Goal: Information Seeking & Learning: Learn about a topic

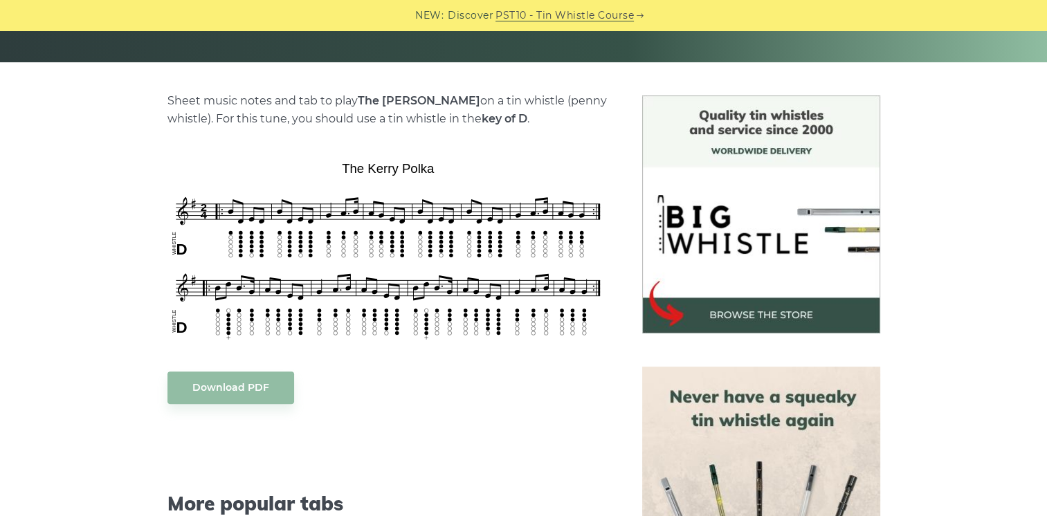
scroll to position [296, 0]
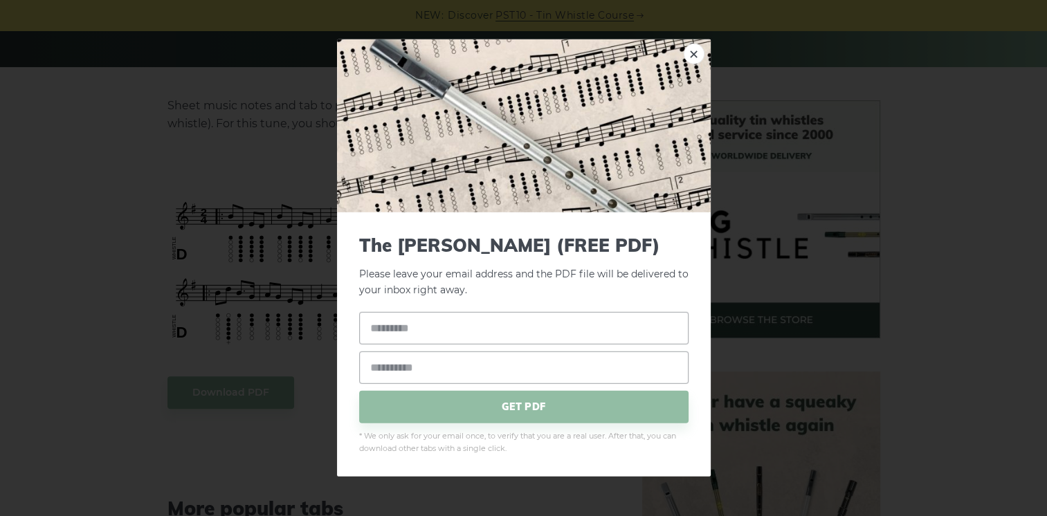
click at [465, 328] on input "text" at bounding box center [523, 327] width 329 height 33
type input "*"
click at [440, 369] on input "email" at bounding box center [523, 367] width 329 height 33
click at [450, 324] on input "text" at bounding box center [523, 327] width 329 height 33
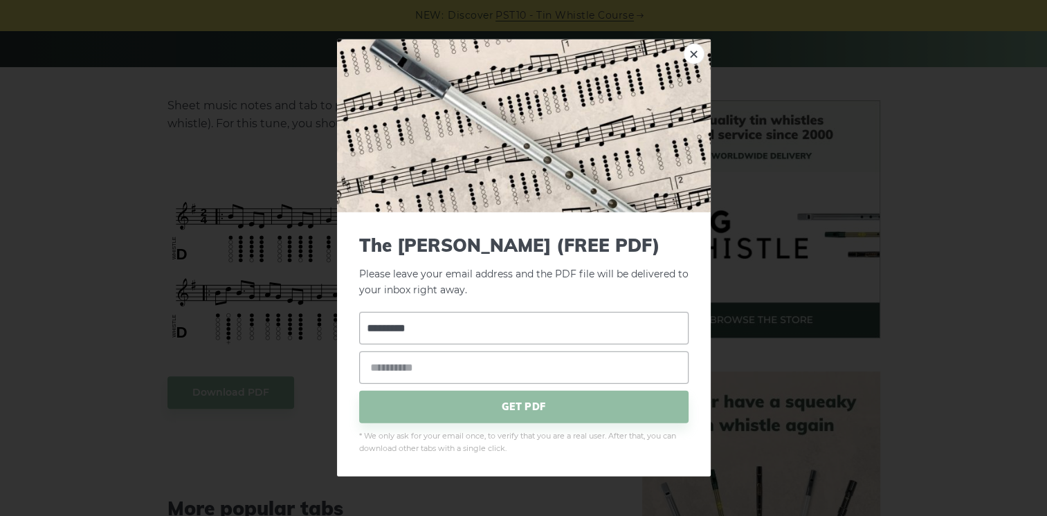
type input "*********"
click at [446, 362] on input "email" at bounding box center [523, 367] width 329 height 33
type input "**********"
click at [498, 409] on span "GET PDF" at bounding box center [523, 406] width 329 height 33
click at [693, 54] on link "×" at bounding box center [694, 54] width 21 height 21
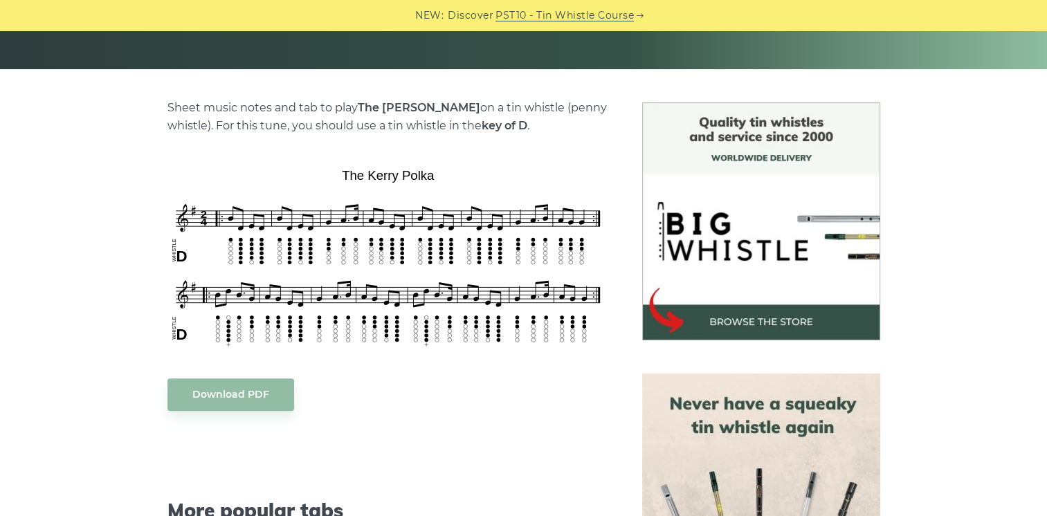
scroll to position [0, 0]
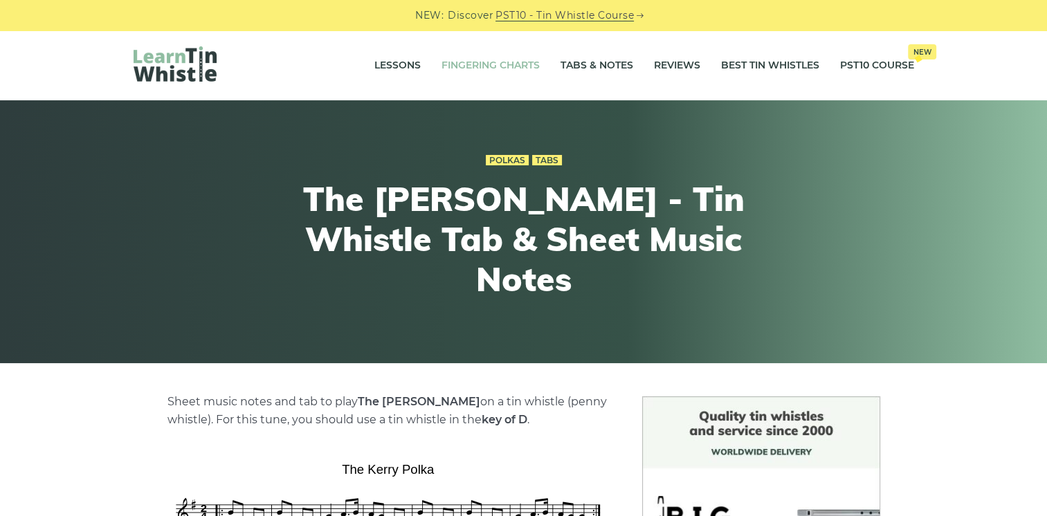
click at [493, 64] on link "Fingering Charts" at bounding box center [490, 65] width 98 height 35
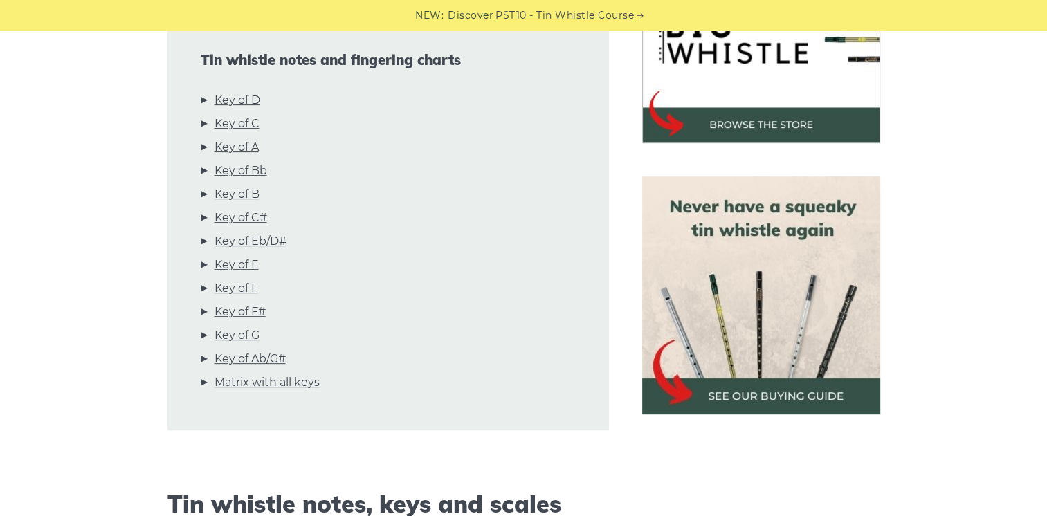
scroll to position [470, 0]
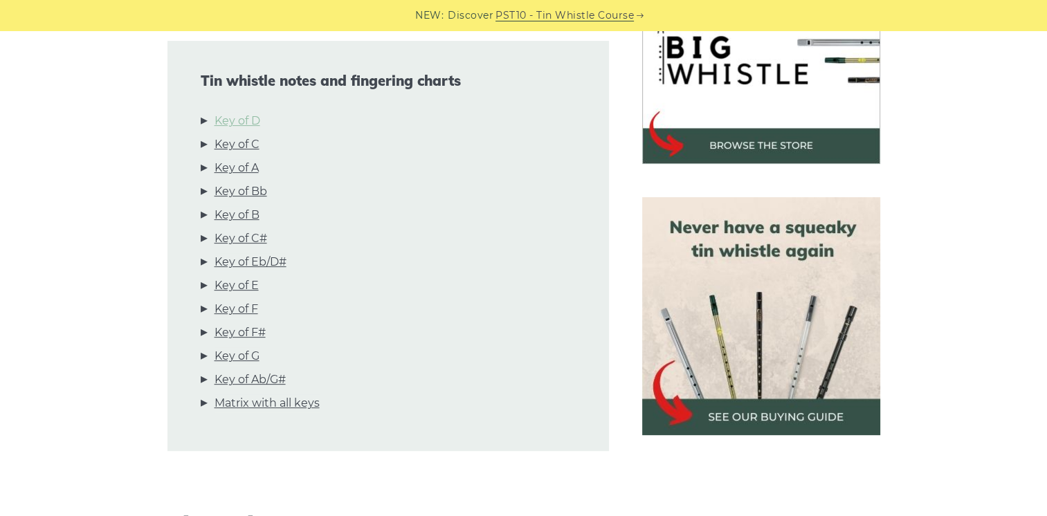
click at [232, 119] on link "Key of D" at bounding box center [237, 121] width 46 height 18
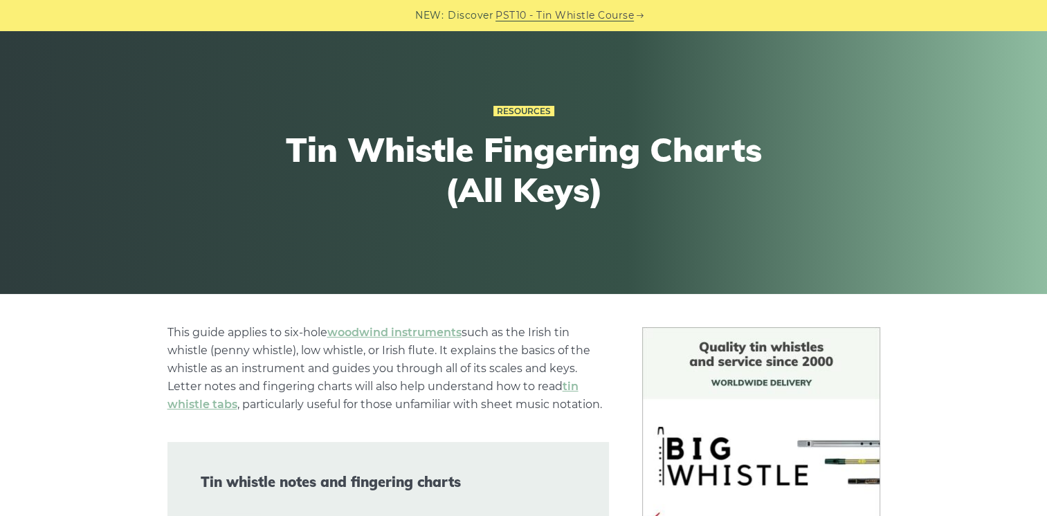
scroll to position [0, 0]
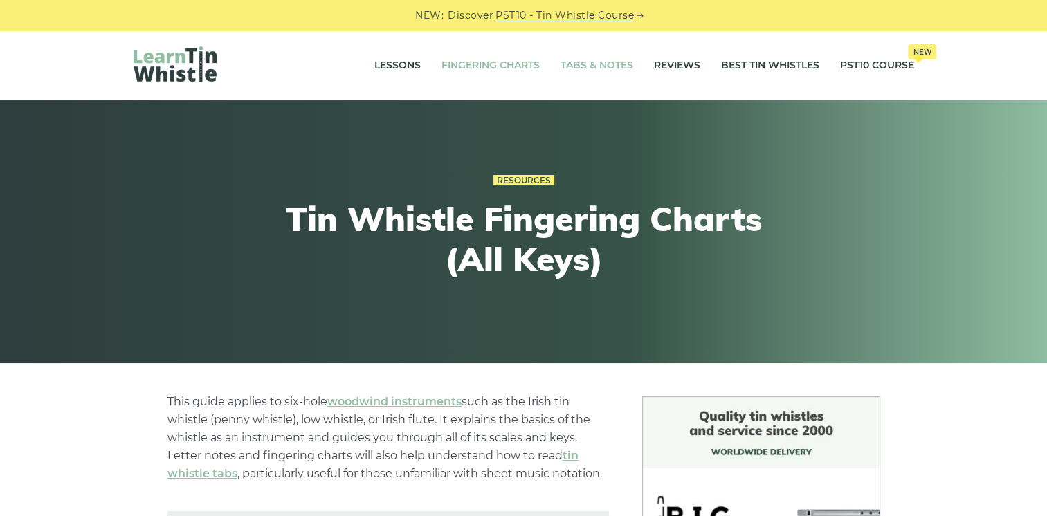
click at [579, 62] on link "Tabs & Notes" at bounding box center [596, 65] width 73 height 35
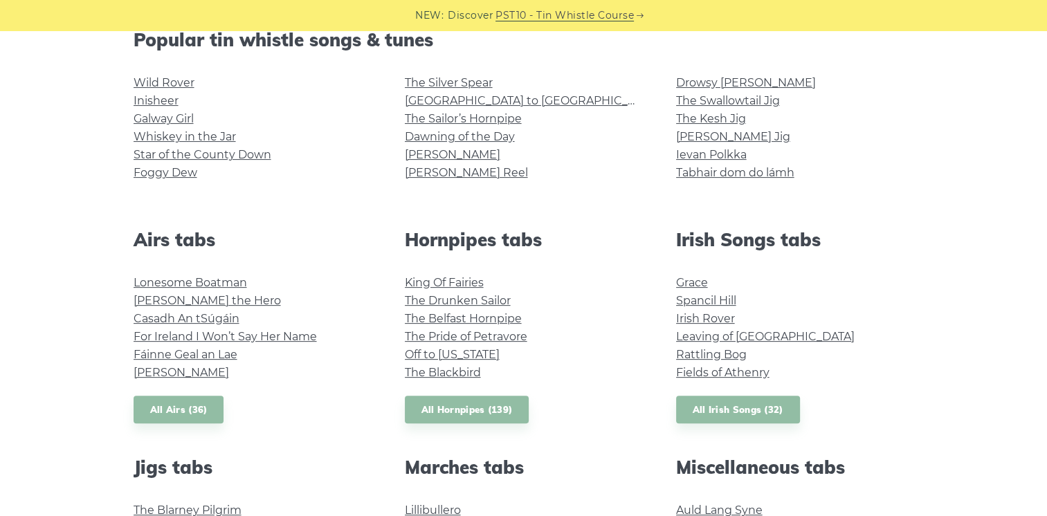
scroll to position [373, 0]
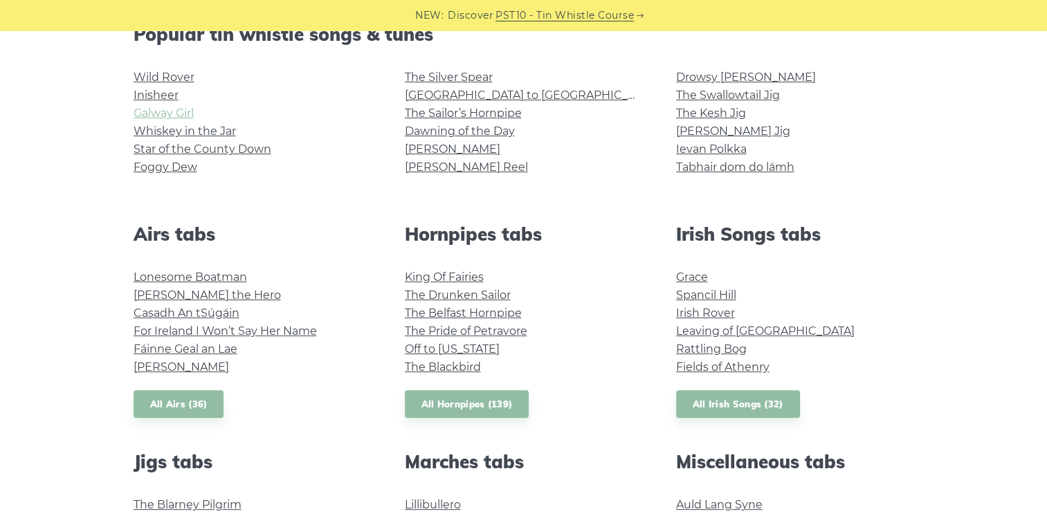
click at [172, 112] on link "Galway Girl" at bounding box center [164, 113] width 60 height 13
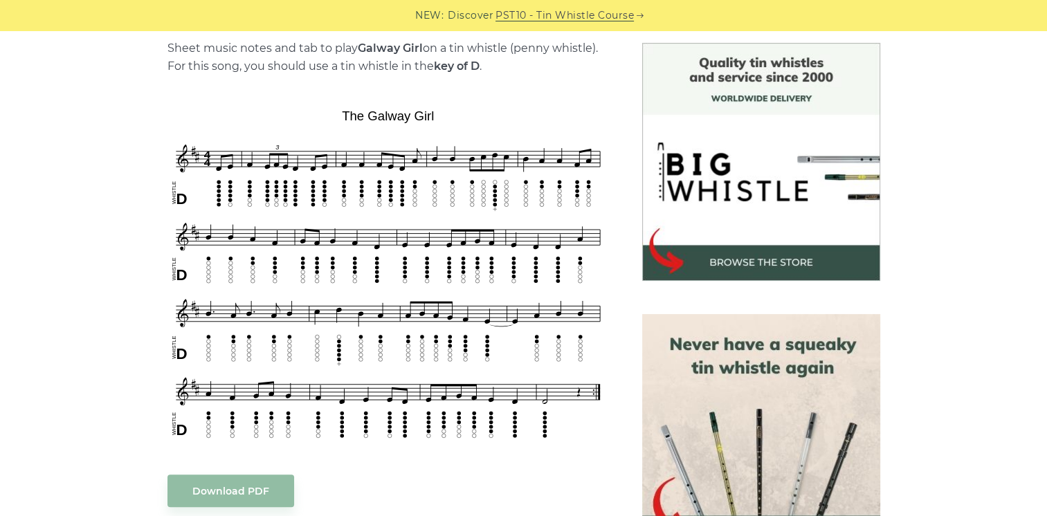
scroll to position [363, 0]
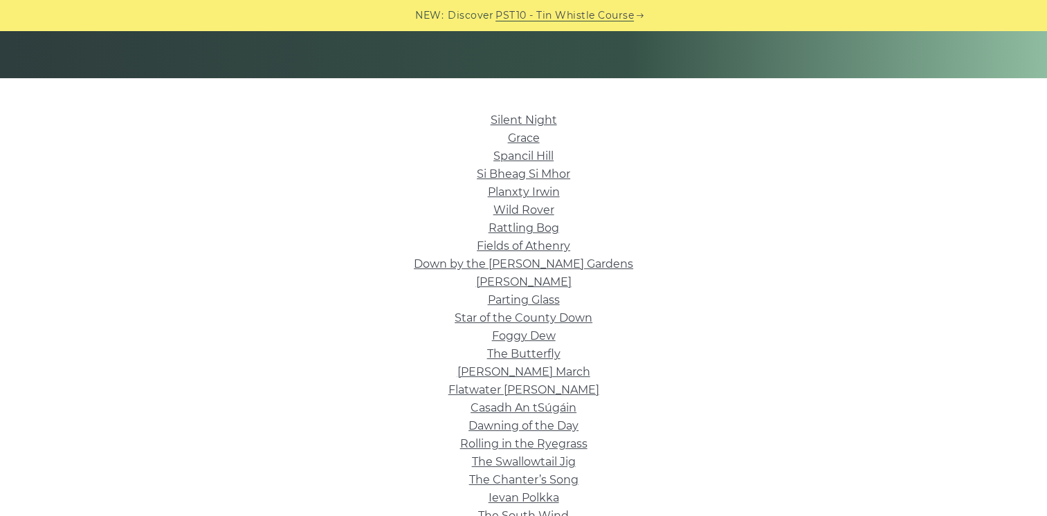
scroll to position [305, 0]
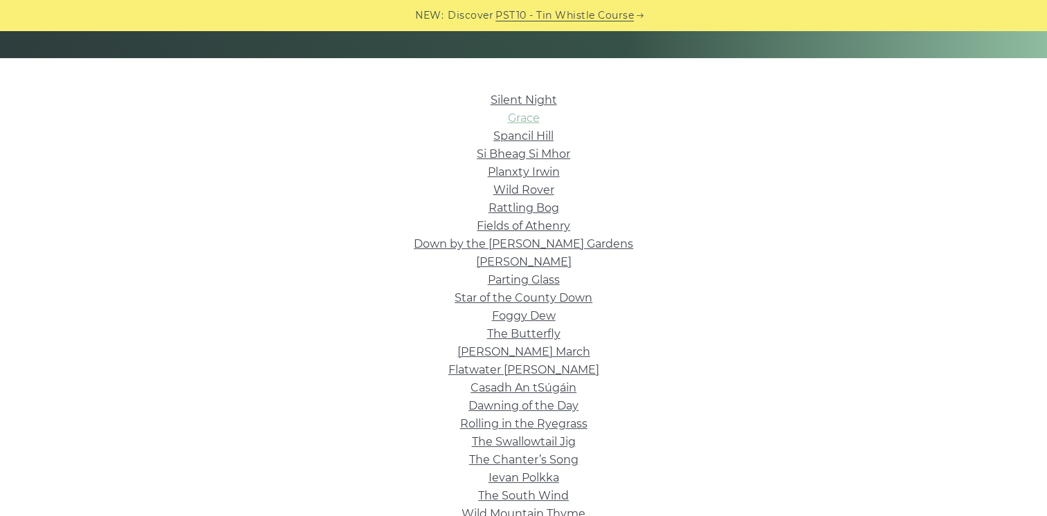
click at [522, 118] on link "Grace" at bounding box center [524, 117] width 32 height 13
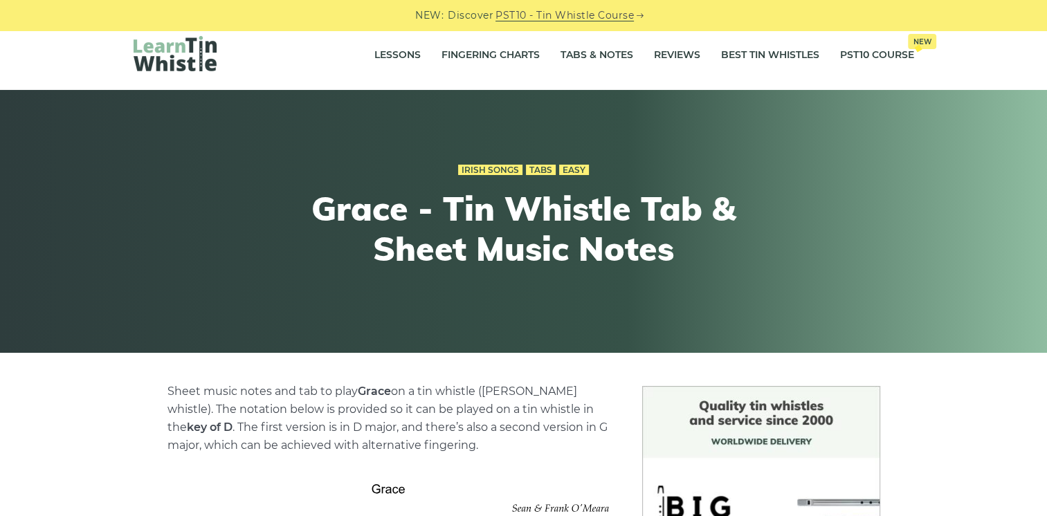
scroll to position [21, 0]
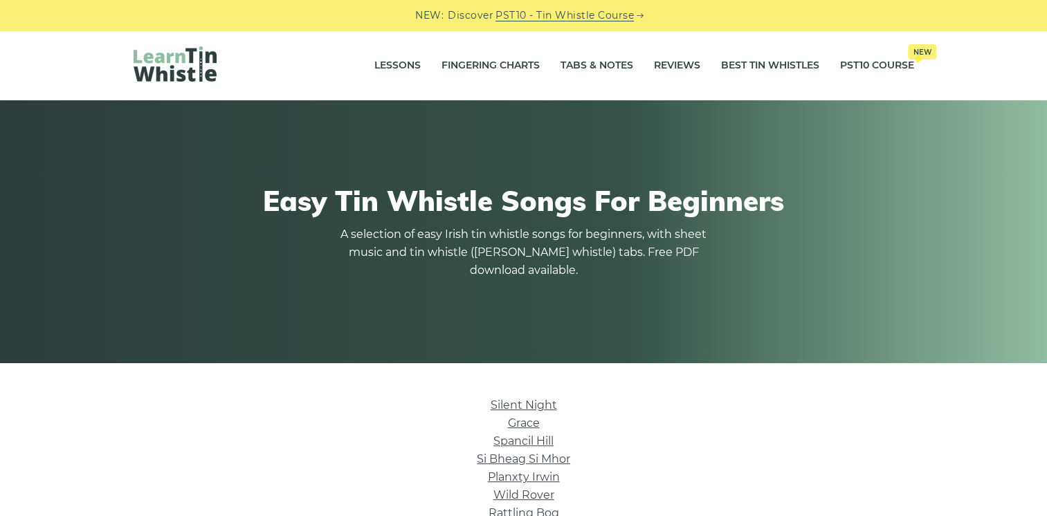
click at [516, 408] on link "Silent Night" at bounding box center [524, 405] width 66 height 13
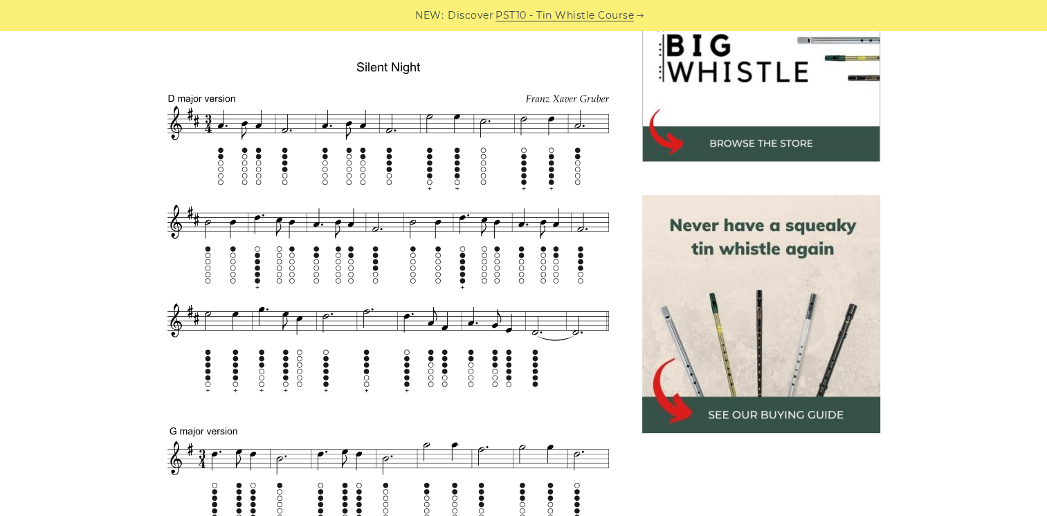
scroll to position [443, 0]
